Goal: Find specific page/section

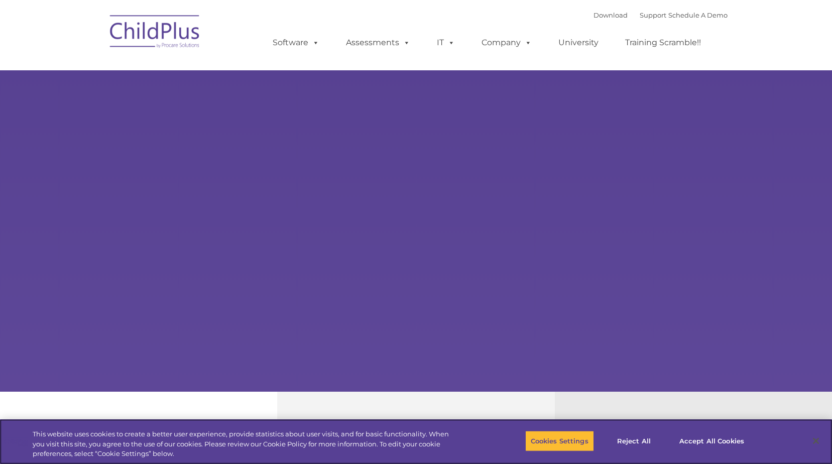
select select "MEDIUM"
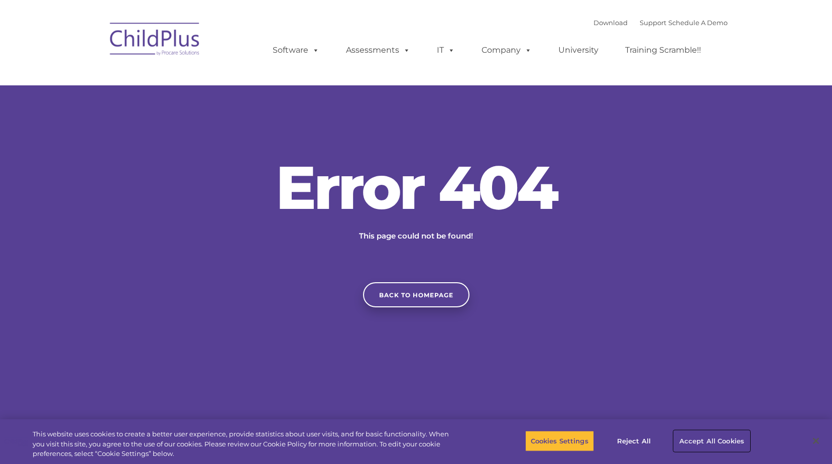
click at [714, 439] on button "Accept All Cookies" at bounding box center [712, 440] width 76 height 21
